Goal: Communication & Community: Answer question/provide support

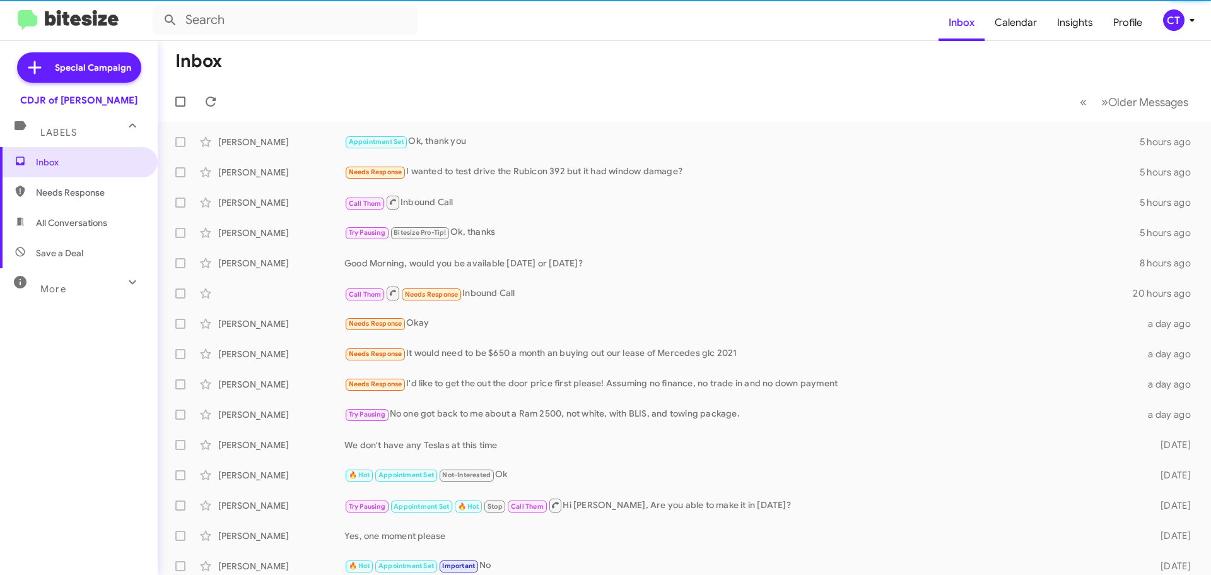
click at [1185, 20] on icon at bounding box center [1192, 20] width 15 height 15
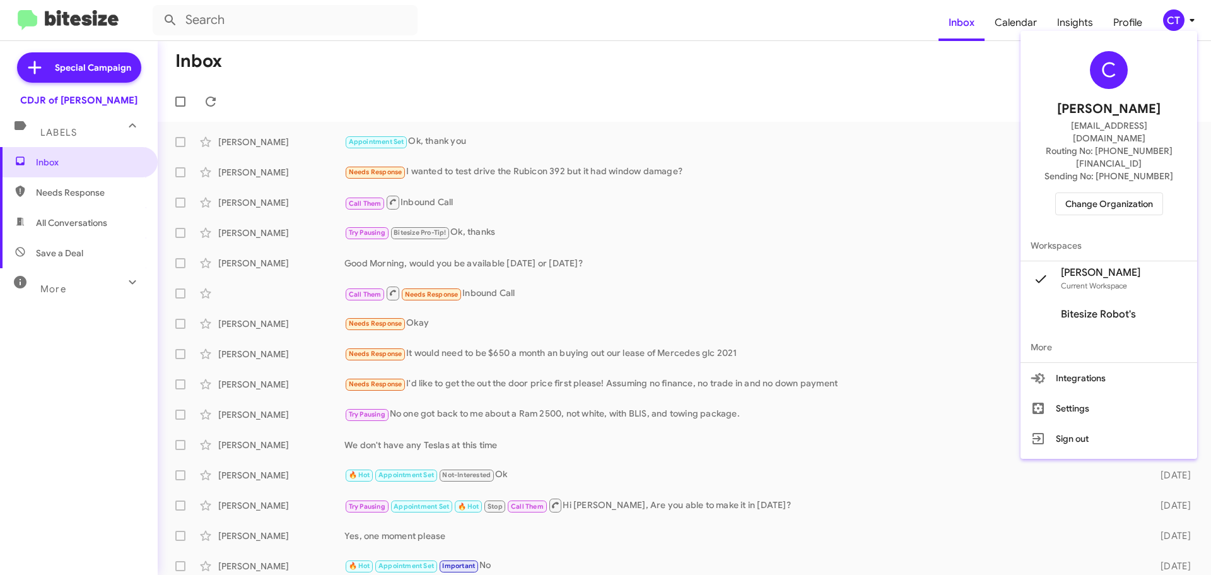
click at [1094, 193] on span "Change Organization" at bounding box center [1109, 203] width 88 height 21
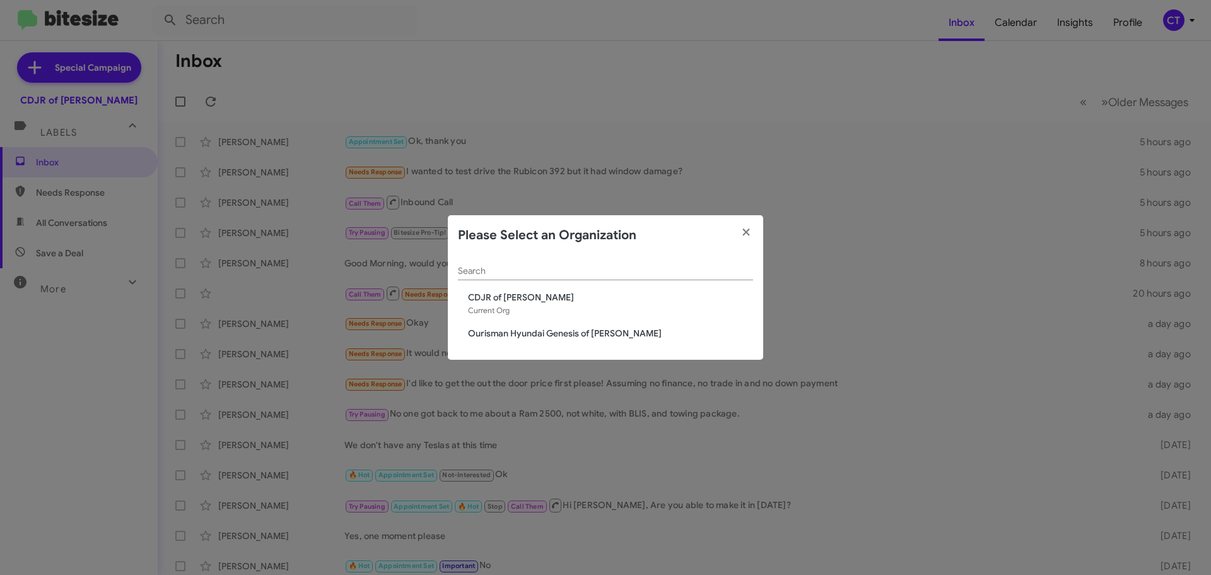
click at [517, 333] on span "Ourisman Hyundai Genesis of [PERSON_NAME]" at bounding box center [610, 333] width 285 height 13
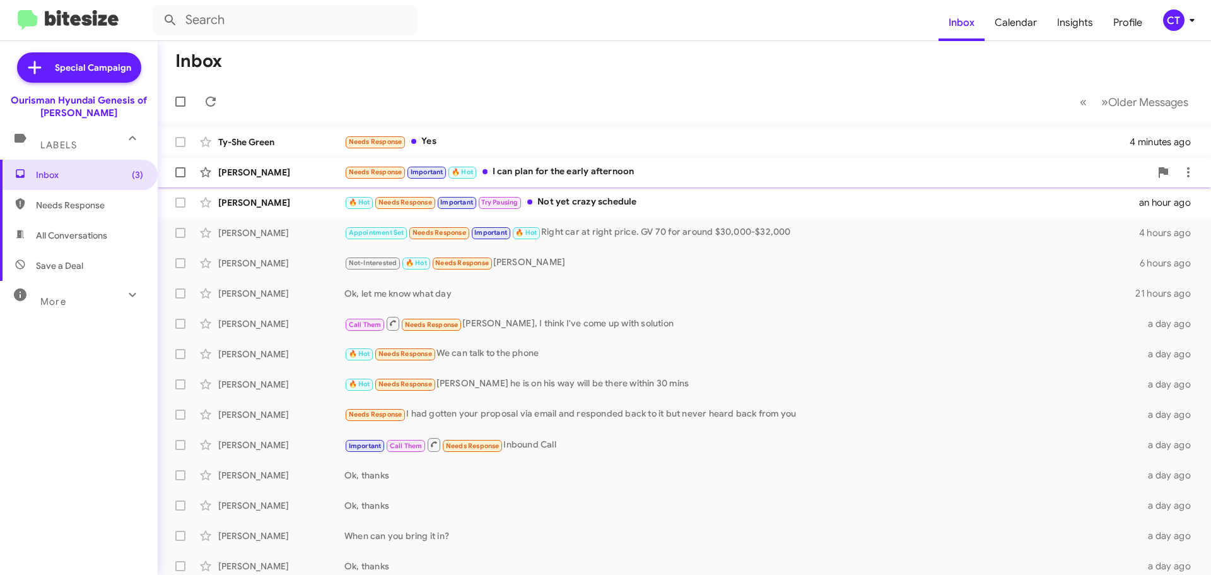
click at [558, 172] on div "Needs Response Important 🔥 Hot I can plan for the early afternoon" at bounding box center [747, 172] width 806 height 15
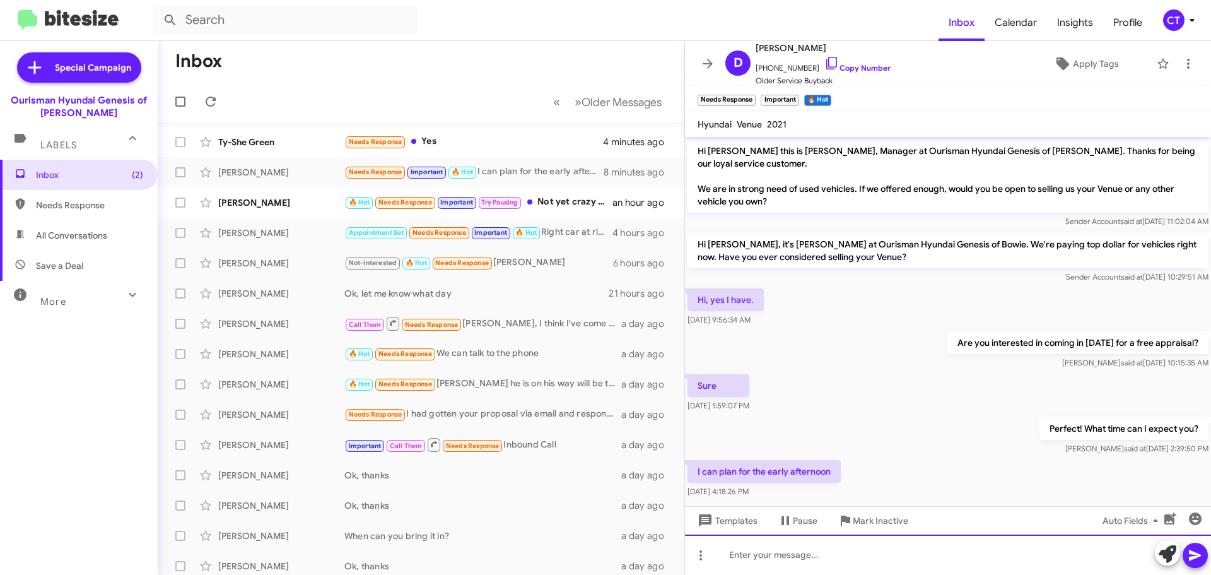
click at [816, 569] on div at bounding box center [948, 554] width 526 height 40
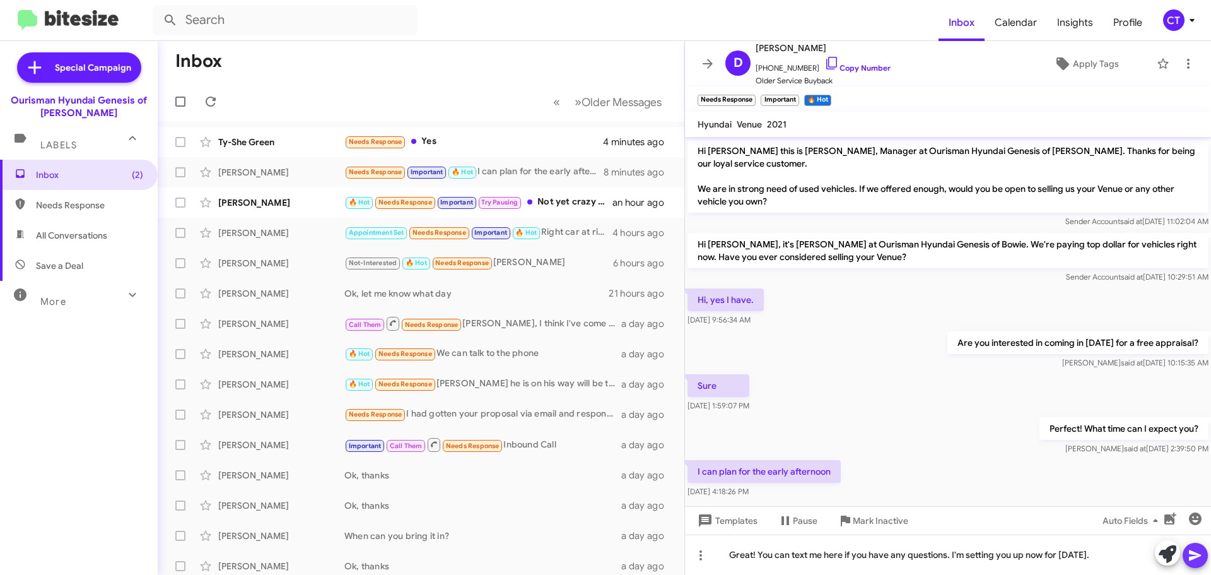
drag, startPoint x: 1195, startPoint y: 552, endPoint x: 1075, endPoint y: 395, distance: 198.0
click at [1195, 551] on icon at bounding box center [1195, 555] width 15 height 15
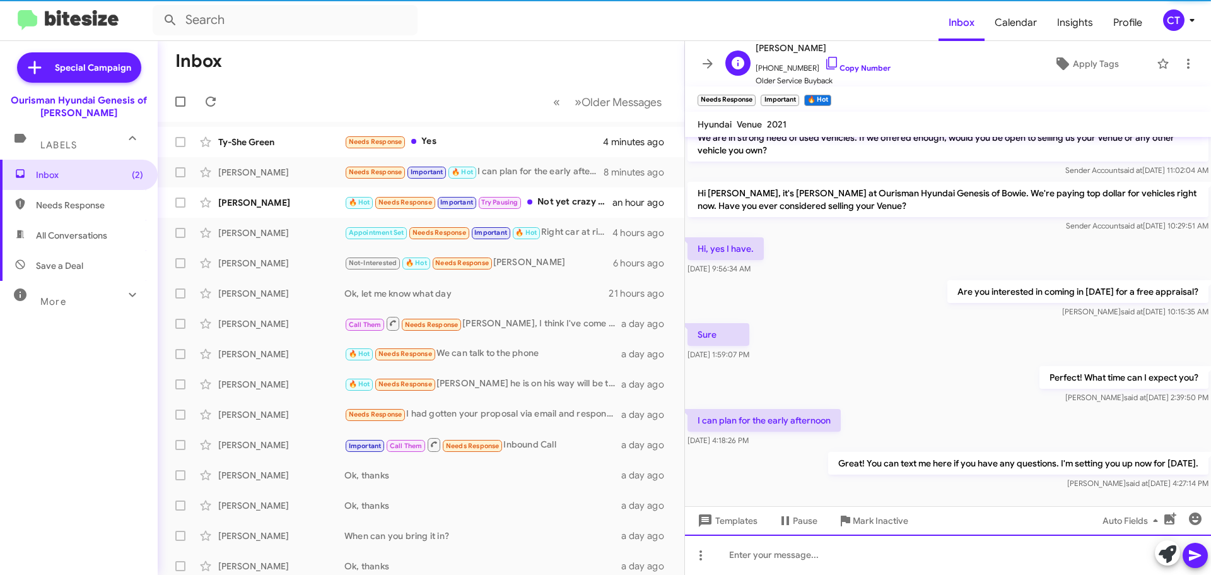
scroll to position [62, 0]
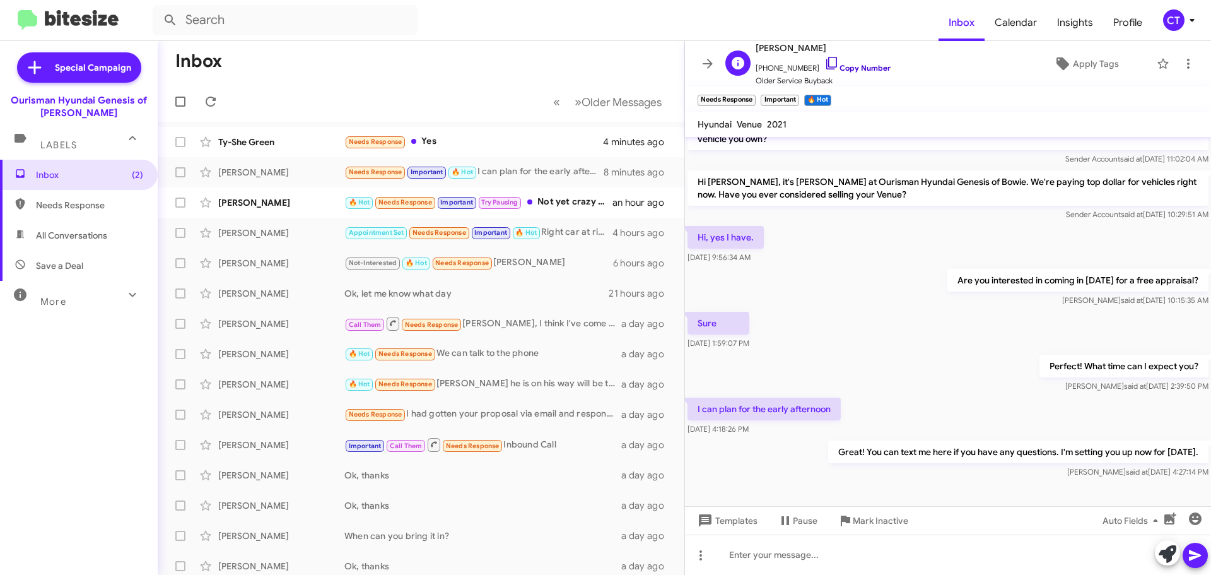
click at [824, 62] on icon at bounding box center [831, 63] width 15 height 15
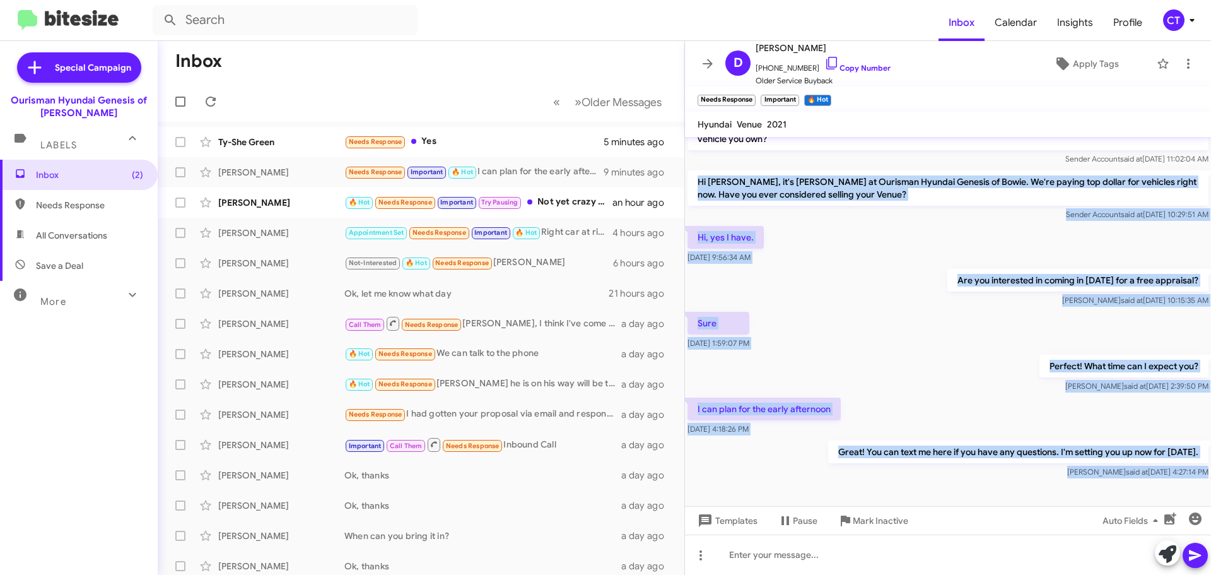
drag, startPoint x: 689, startPoint y: 180, endPoint x: 1136, endPoint y: 496, distance: 547.1
click at [1136, 496] on cdk-virtual-scroll-viewport "Hi Giles this is Aiyanna Jones, Manager at Ourisman Hyundai Genesis of Bowie. T…" at bounding box center [948, 321] width 526 height 369
copy div "Hi Deanna, it's Ciara Taylor at Ourisman Hyundai Genesis of Bowie. We're paying…"
click at [901, 380] on div "Perfect! What time can I expect you? Ciara said at Aug 29, 2025, 2:39:50 PM" at bounding box center [948, 373] width 526 height 43
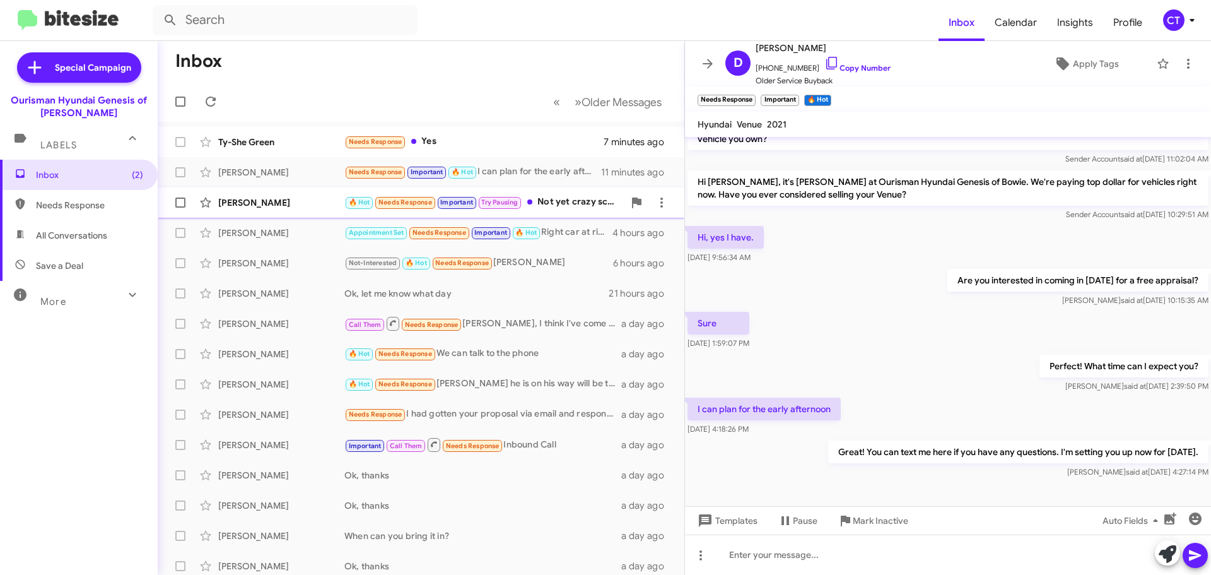
click at [542, 213] on div "Ramon Godwin 🔥 Hot Needs Response Important Try Pausing Not yet crazy schedule …" at bounding box center [421, 202] width 507 height 25
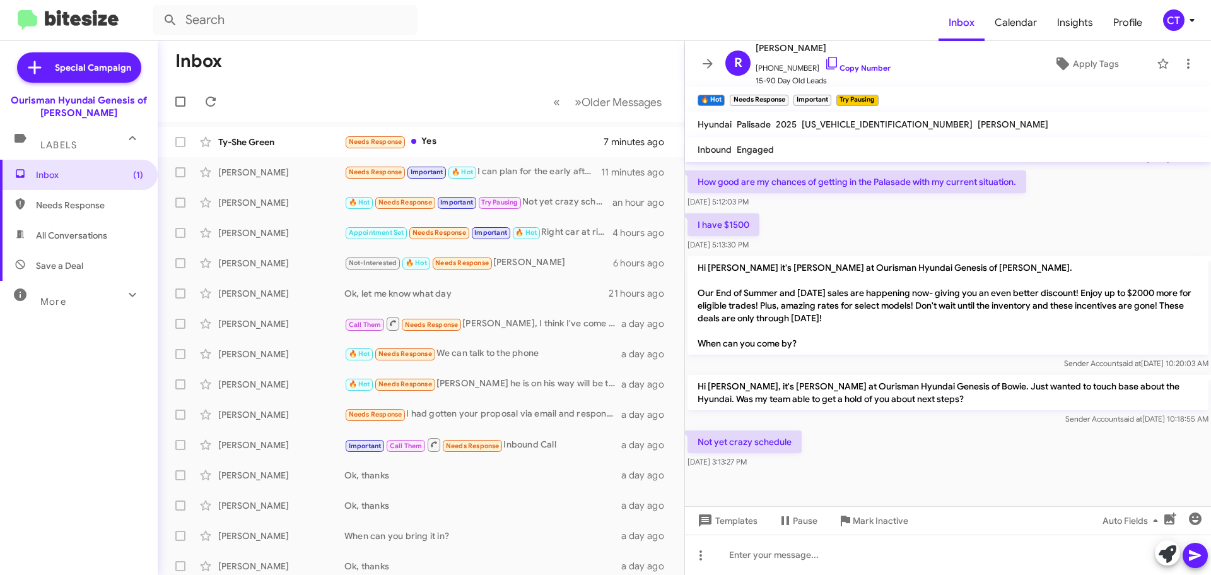
scroll to position [503, 0]
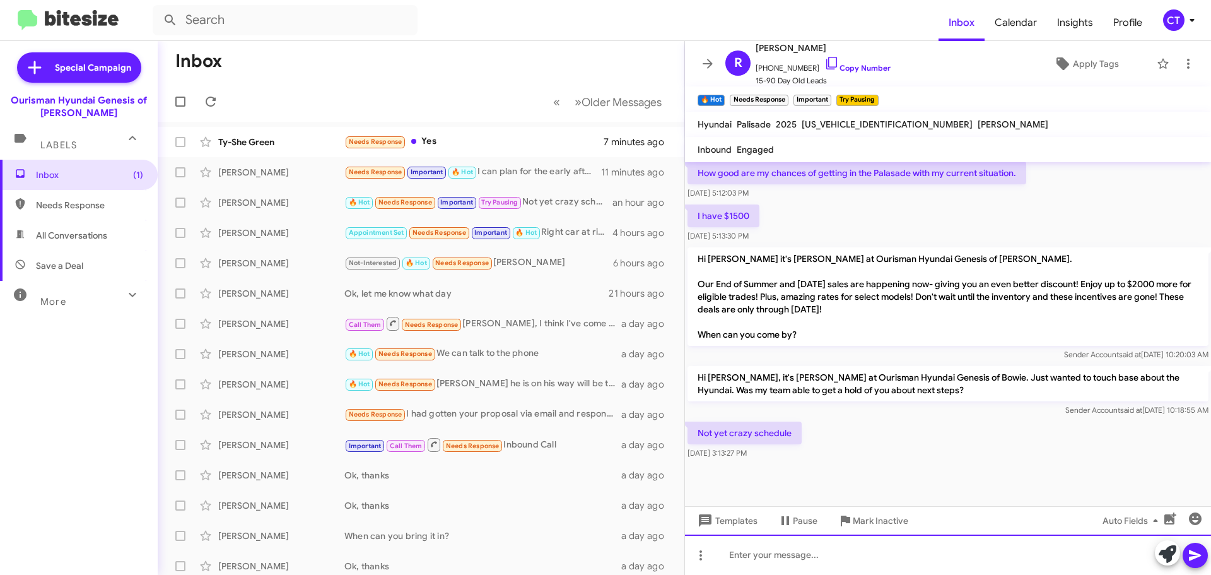
click at [741, 561] on div at bounding box center [948, 554] width 526 height 40
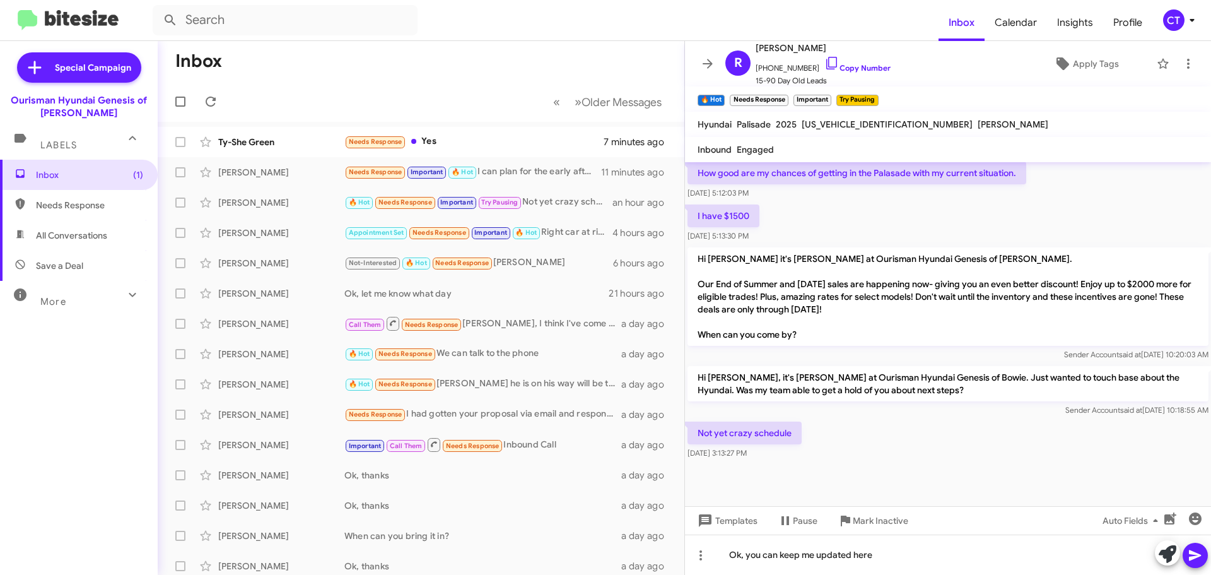
click at [1195, 554] on icon at bounding box center [1195, 555] width 12 height 11
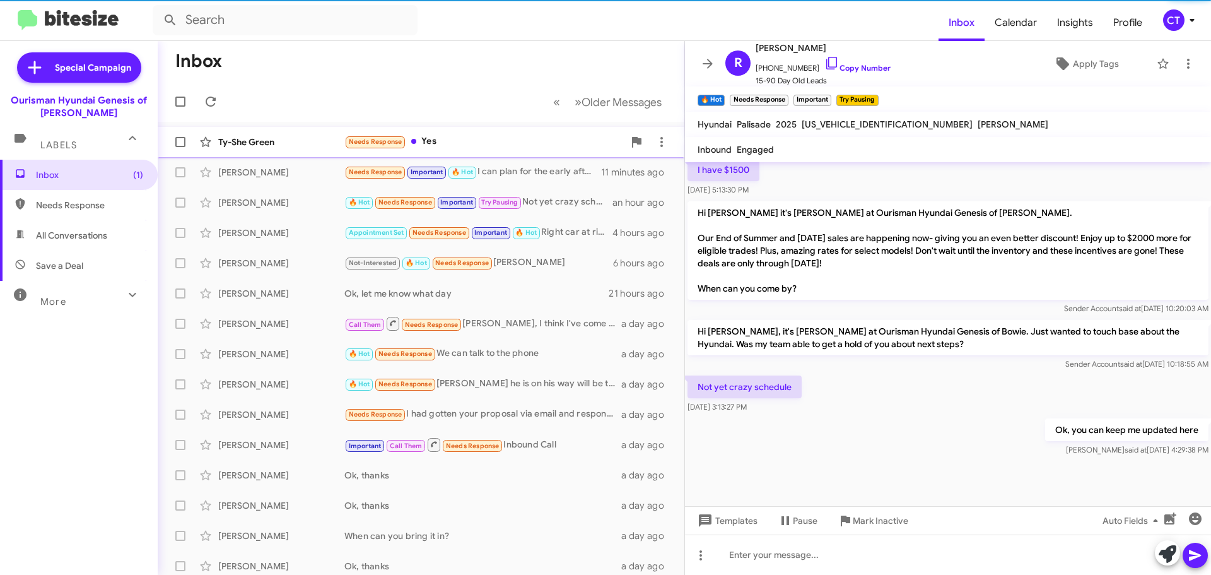
click at [460, 138] on div "Needs Response Yes" at bounding box center [483, 141] width 279 height 15
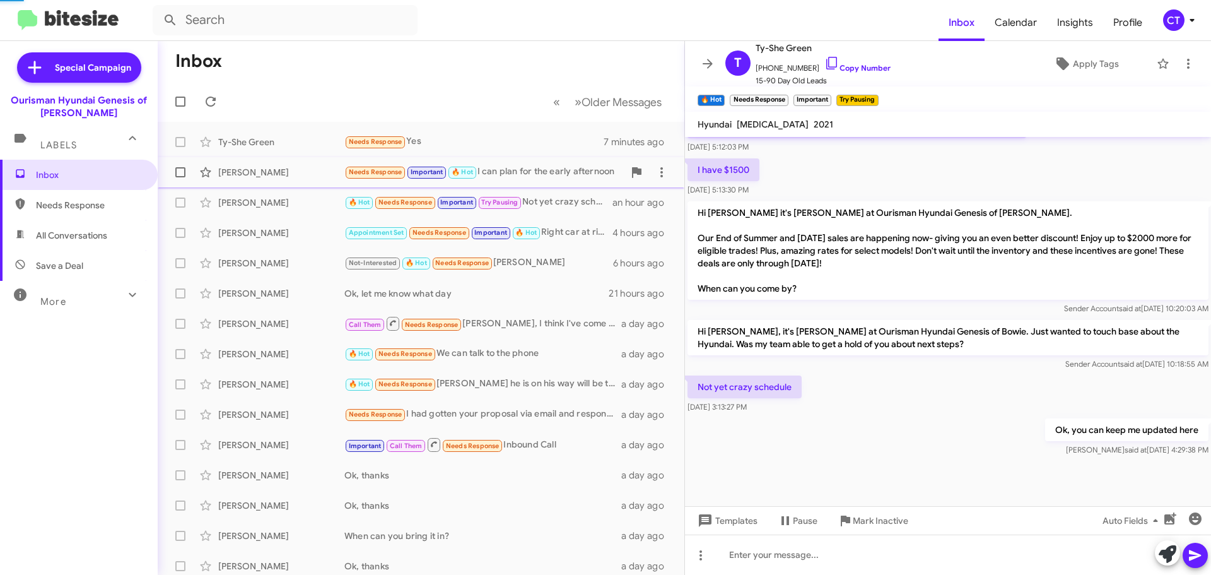
scroll to position [79, 0]
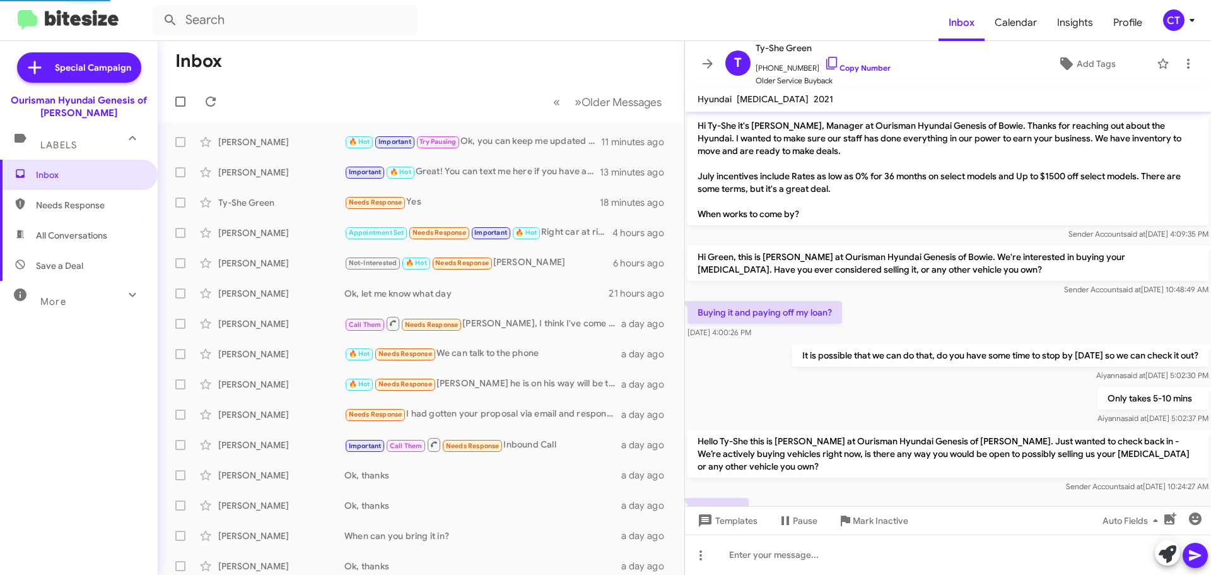
scroll to position [54, 0]
